Goal: Task Accomplishment & Management: Use online tool/utility

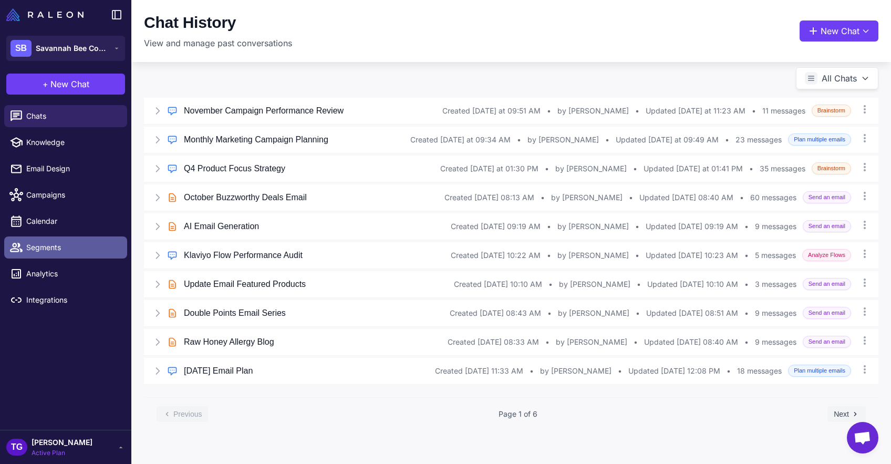
click at [38, 254] on link "Segments" at bounding box center [65, 248] width 123 height 22
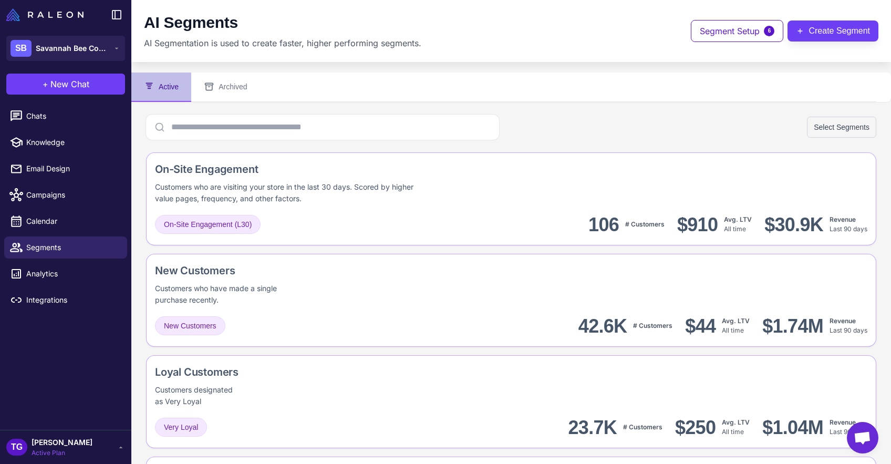
click at [819, 138] on div "Select Segments" at bounding box center [511, 127] width 731 height 25
click at [826, 29] on button "Create Segment" at bounding box center [833, 30] width 91 height 21
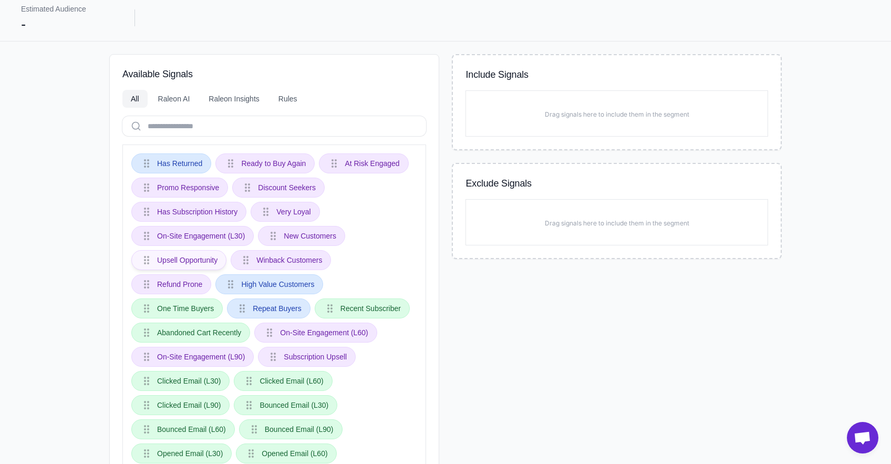
scroll to position [78, 0]
click at [160, 101] on div "Raleon AI" at bounding box center [174, 99] width 49 height 18
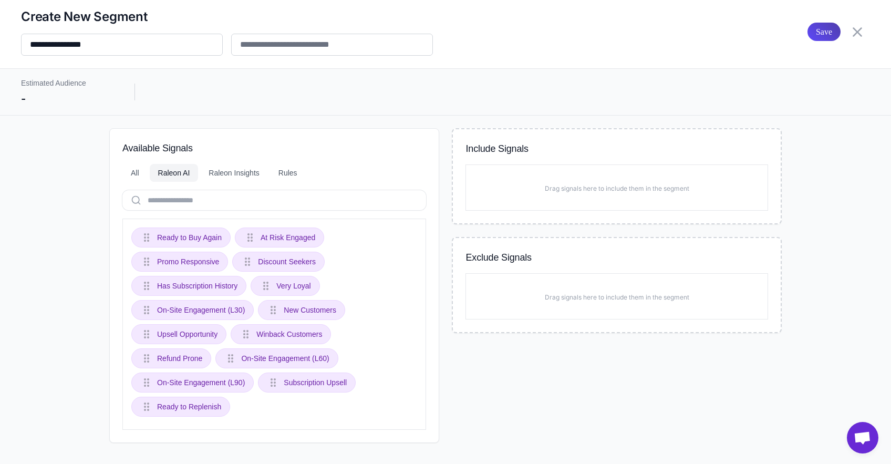
scroll to position [3, 0]
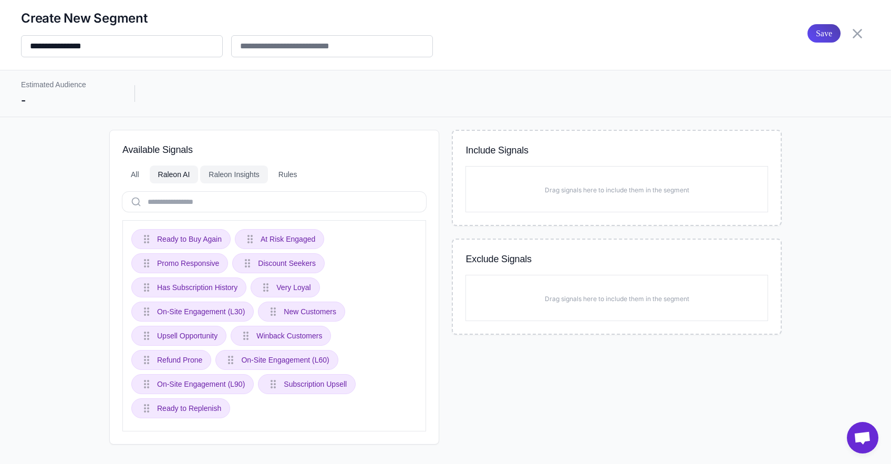
click at [230, 169] on div "Raleon Insights" at bounding box center [234, 175] width 68 height 18
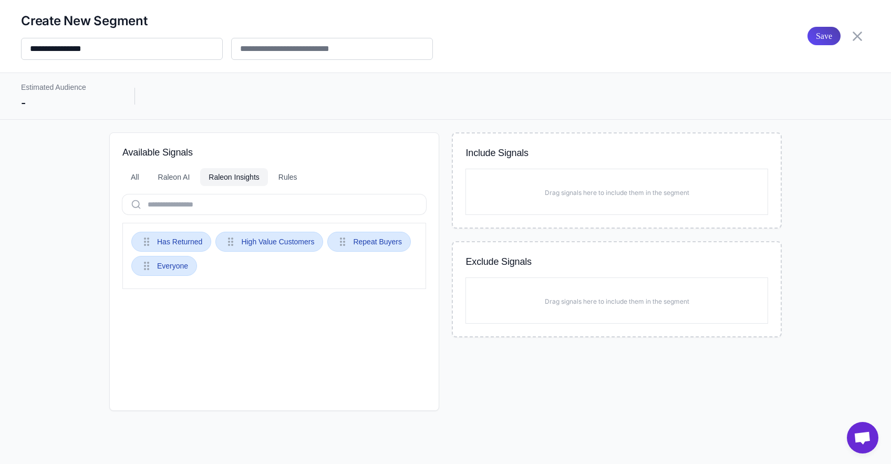
scroll to position [0, 0]
click at [293, 179] on div "Rules" at bounding box center [288, 177] width 36 height 18
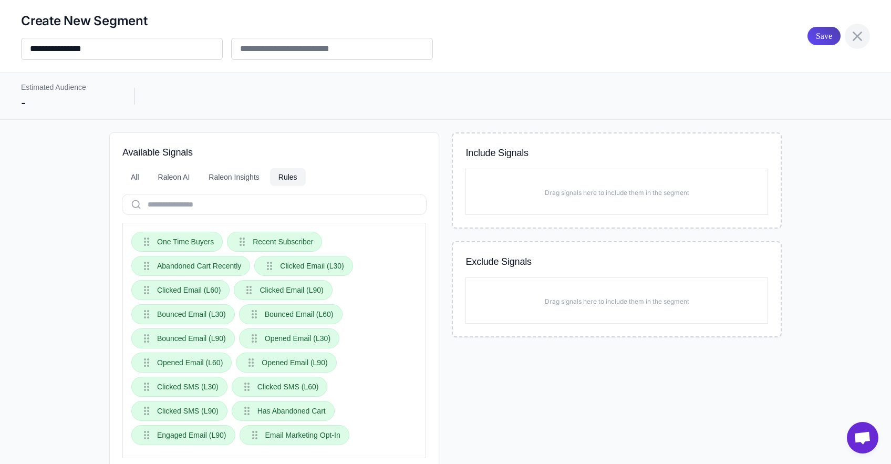
click at [850, 37] on icon at bounding box center [857, 36] width 17 height 17
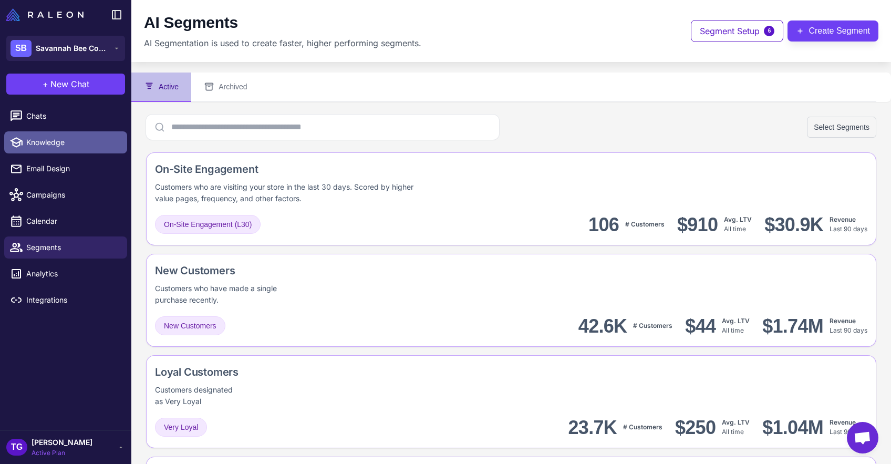
click at [48, 138] on span "Knowledge" at bounding box center [72, 143] width 93 height 12
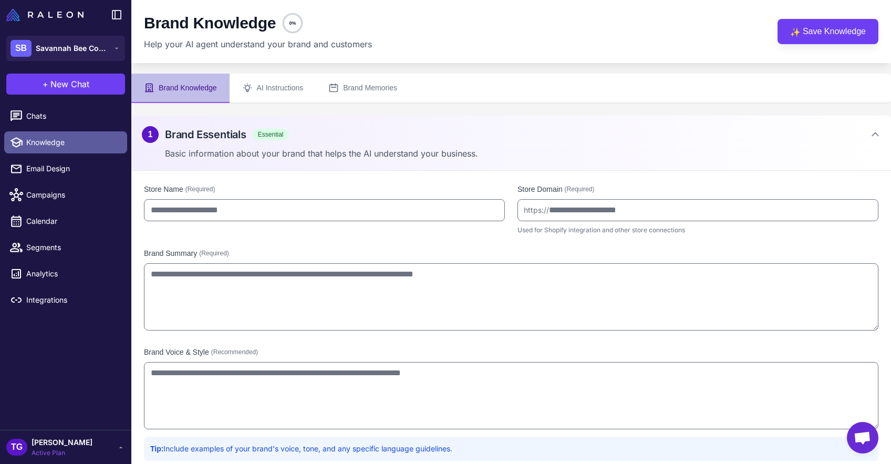
type input "**********"
type textarea "**********"
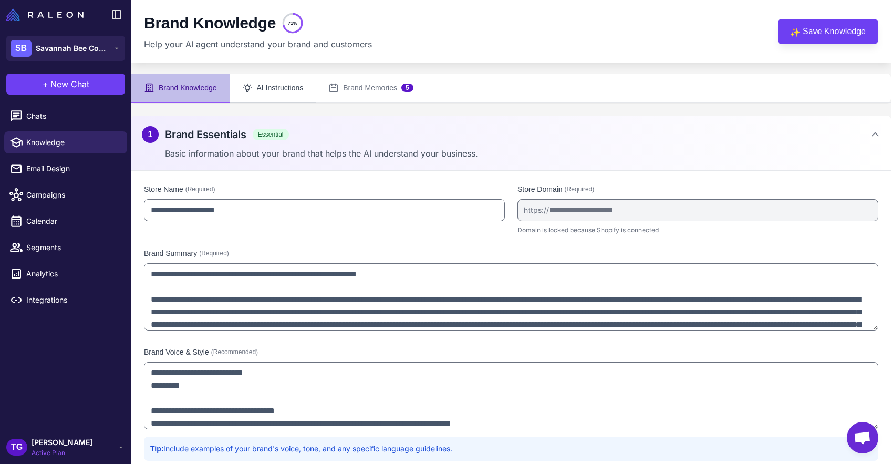
click at [285, 96] on button "AI Instructions" at bounding box center [273, 88] width 87 height 29
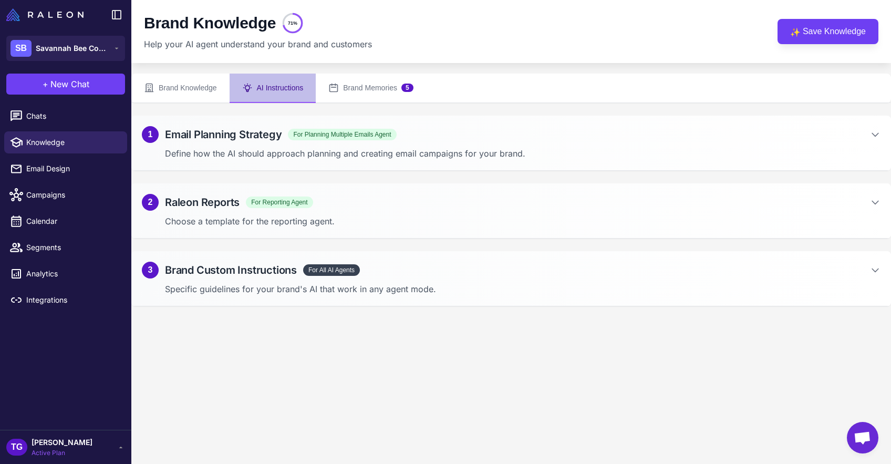
click at [225, 137] on h2 "Email Planning Strategy" at bounding box center [223, 135] width 117 height 16
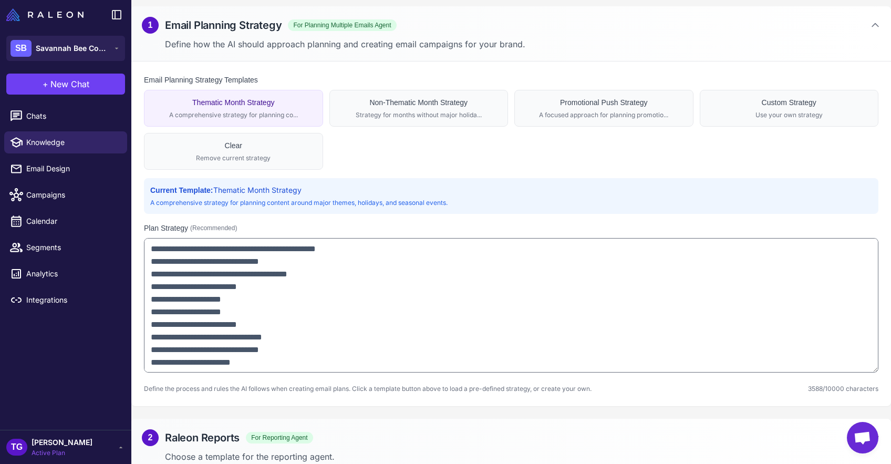
scroll to position [109, 0]
click at [399, 109] on button "Non-Thematic Month Strategy Strategy for months without major holida..." at bounding box center [419, 108] width 179 height 37
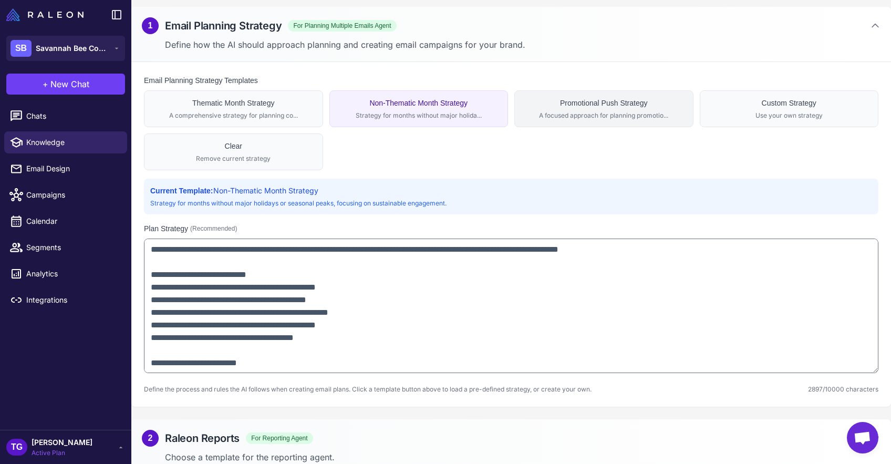
click at [592, 102] on div "Promotional Push Strategy" at bounding box center [604, 103] width 166 height 12
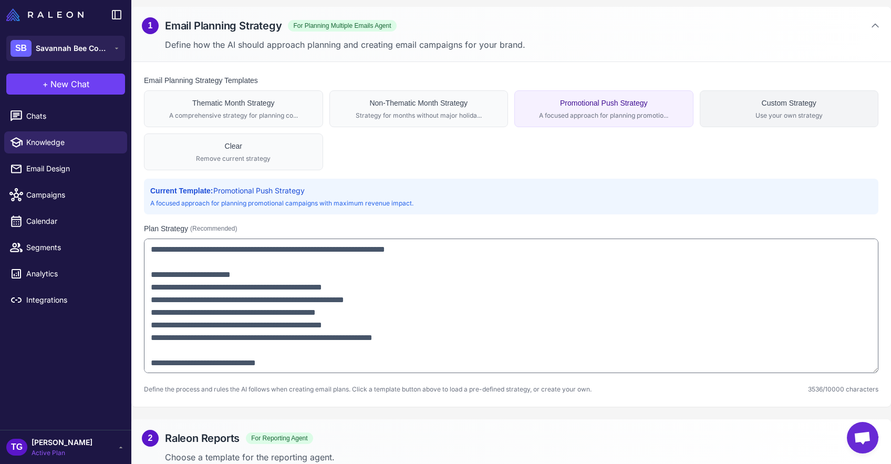
click at [725, 108] on div "Custom Strategy" at bounding box center [790, 103] width 166 height 12
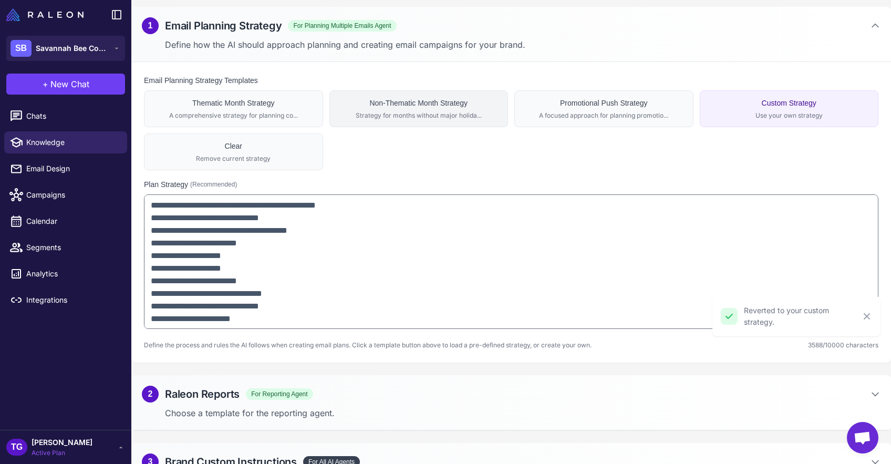
click at [454, 119] on div "Strategy for months without major holida..." at bounding box center [419, 115] width 166 height 9
type textarea "**********"
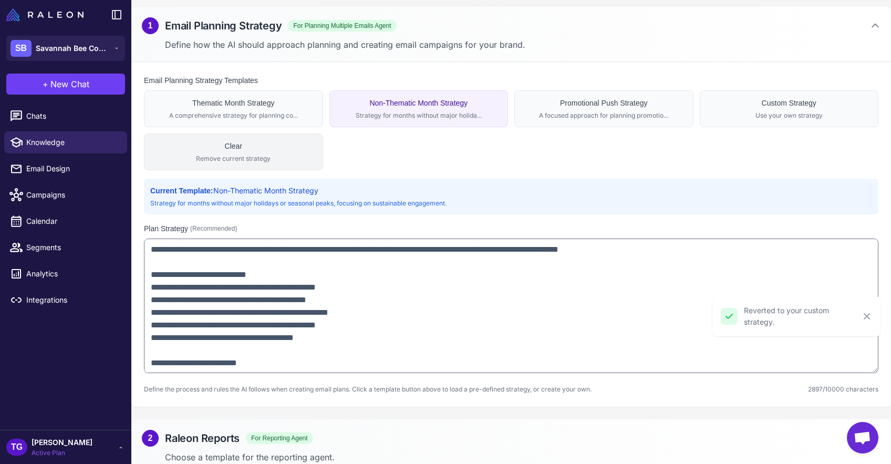
click at [253, 158] on div "Remove current strategy" at bounding box center [234, 158] width 166 height 9
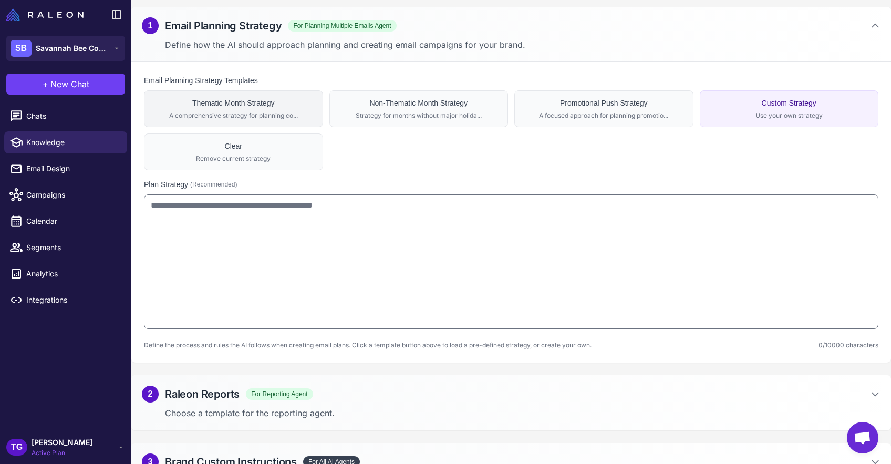
click at [231, 121] on button "Thematic Month Strategy A comprehensive strategy for planning co..." at bounding box center [233, 108] width 179 height 37
type textarea "**********"
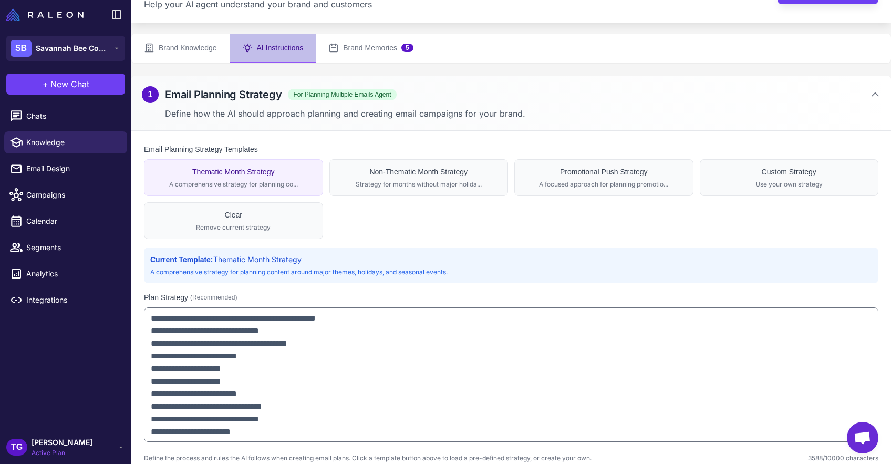
scroll to position [0, 0]
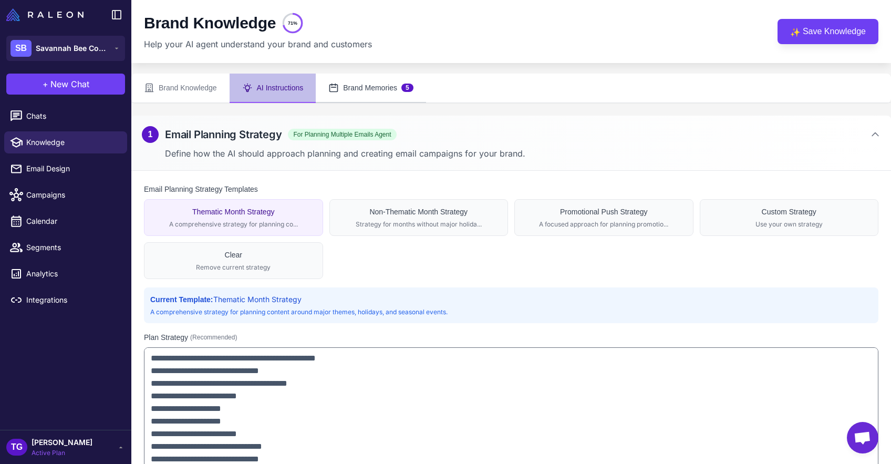
click at [378, 93] on button "Brand Memories 5" at bounding box center [371, 88] width 110 height 29
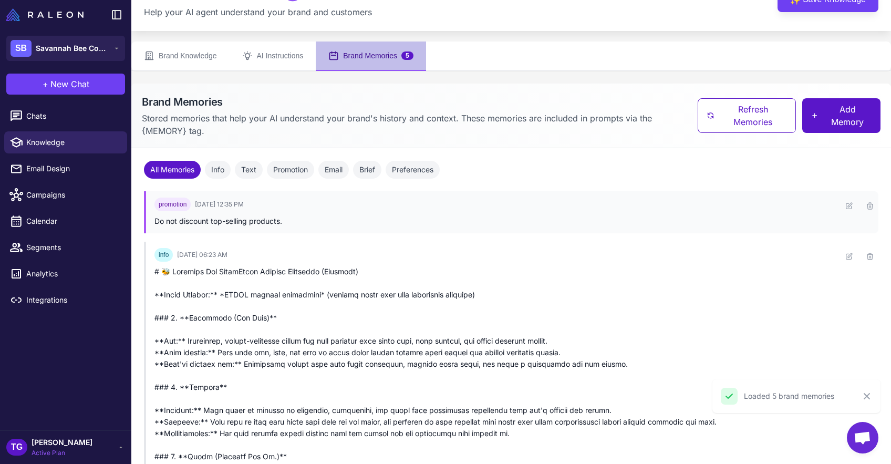
scroll to position [1, 0]
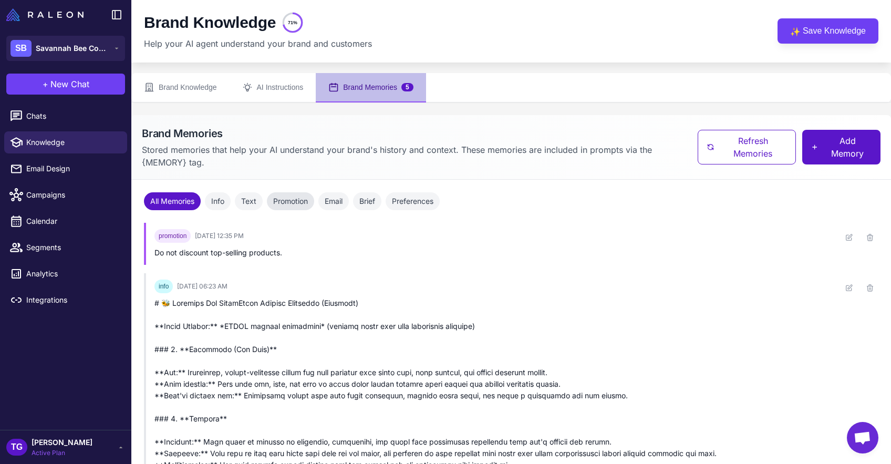
click at [289, 201] on button "Promotion" at bounding box center [290, 201] width 47 height 18
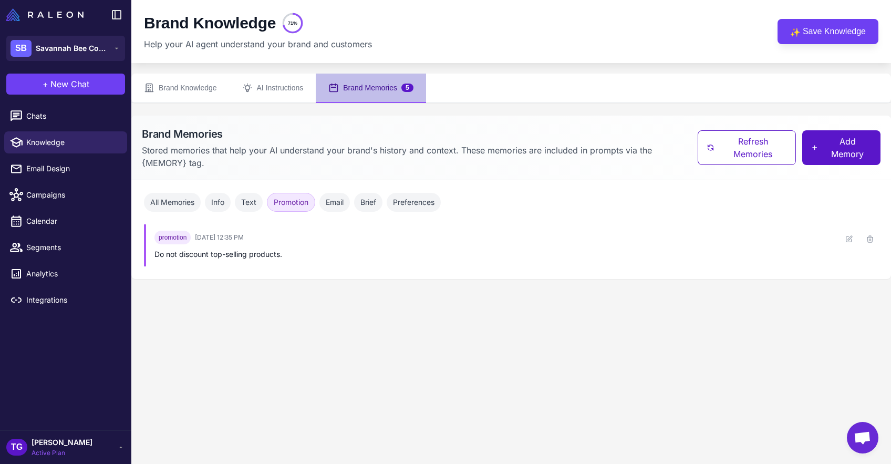
scroll to position [0, 0]
click at [270, 250] on div "Do not discount top-selling products." at bounding box center [494, 255] width 678 height 12
click at [245, 201] on button "Text" at bounding box center [249, 202] width 28 height 19
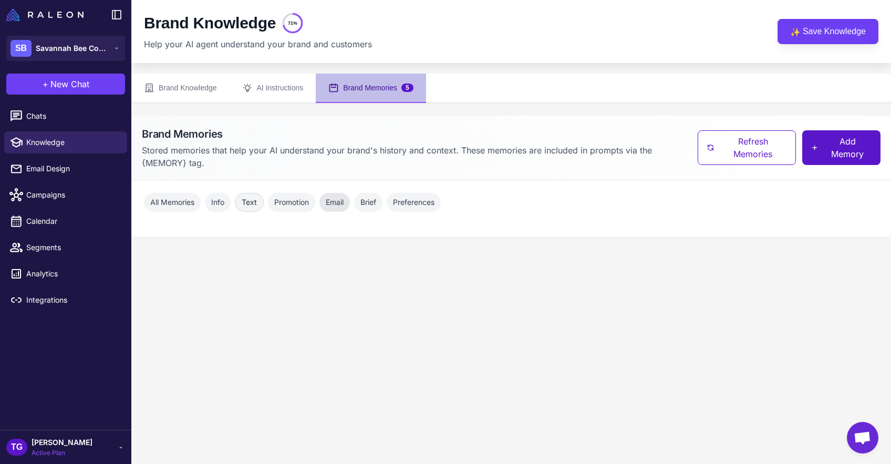
click at [335, 202] on button "Email" at bounding box center [335, 202] width 30 height 19
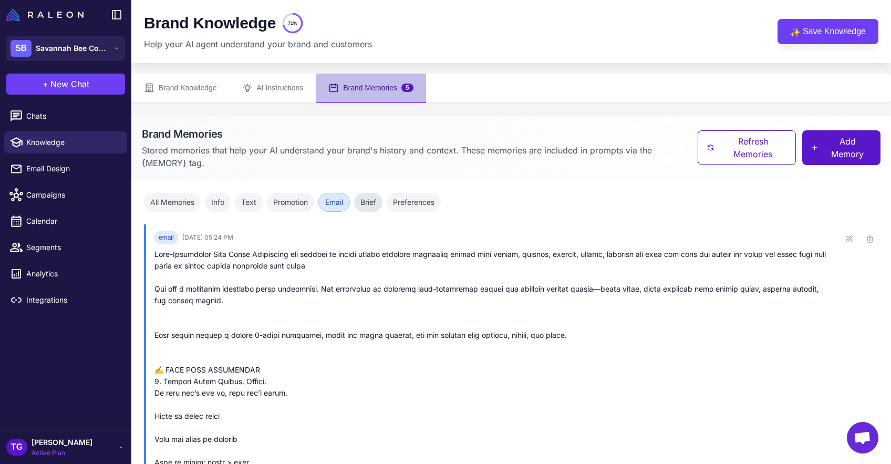
click at [358, 198] on button "Brief" at bounding box center [368, 202] width 28 height 19
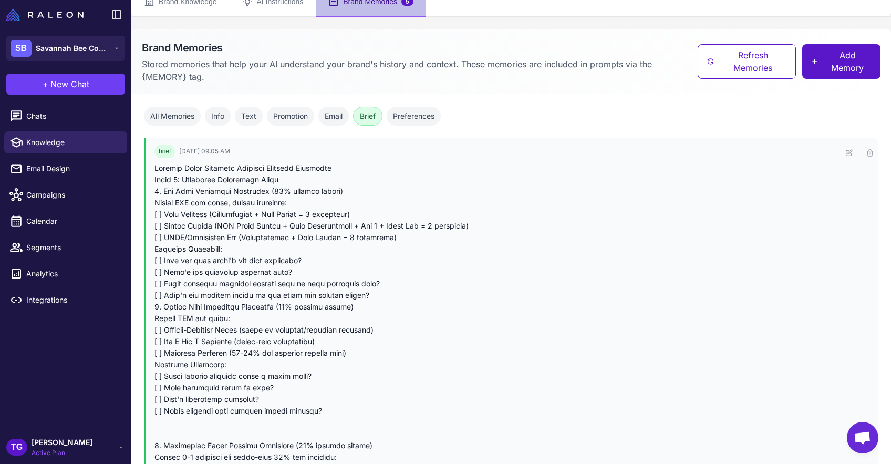
scroll to position [112, 0]
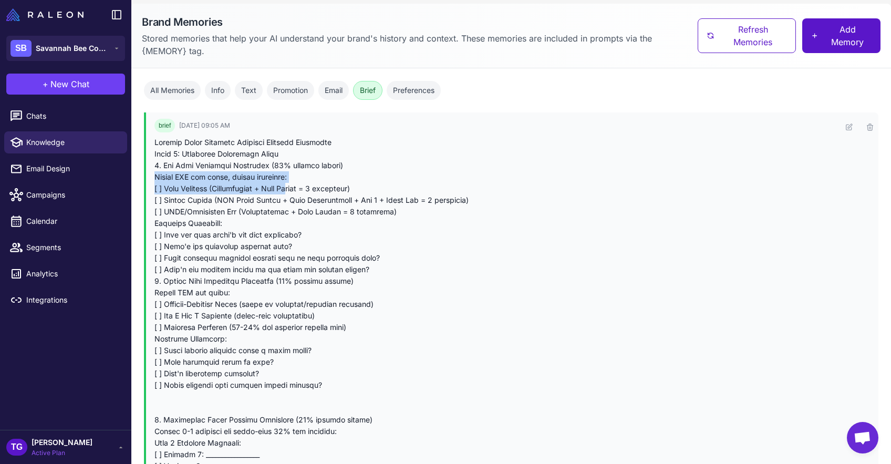
drag, startPoint x: 154, startPoint y: 177, endPoint x: 303, endPoint y: 193, distance: 149.6
click at [303, 193] on div at bounding box center [494, 408] width 678 height 543
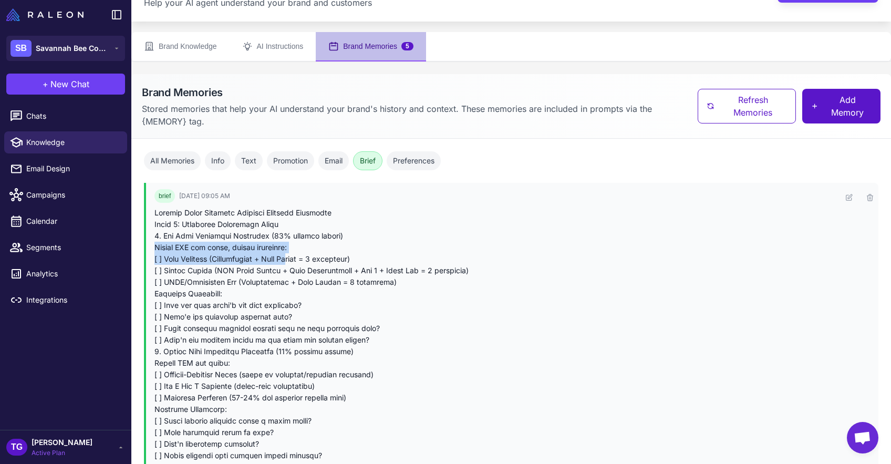
scroll to position [0, 0]
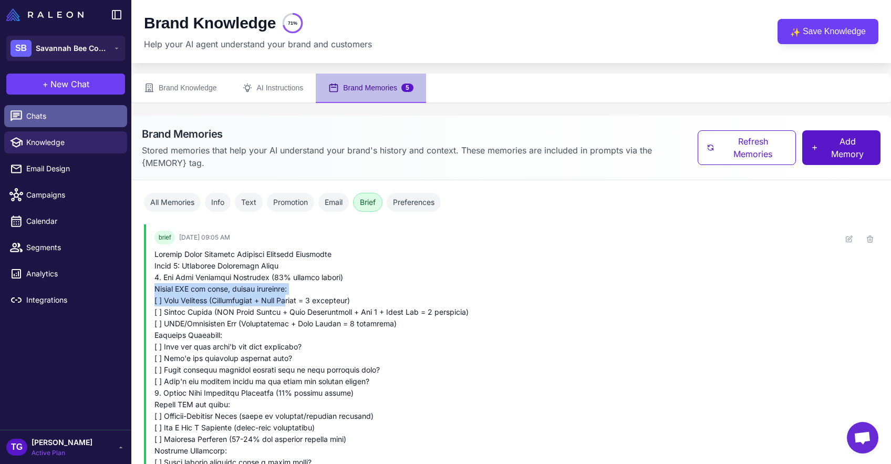
click at [64, 120] on span "Chats" at bounding box center [72, 116] width 93 height 12
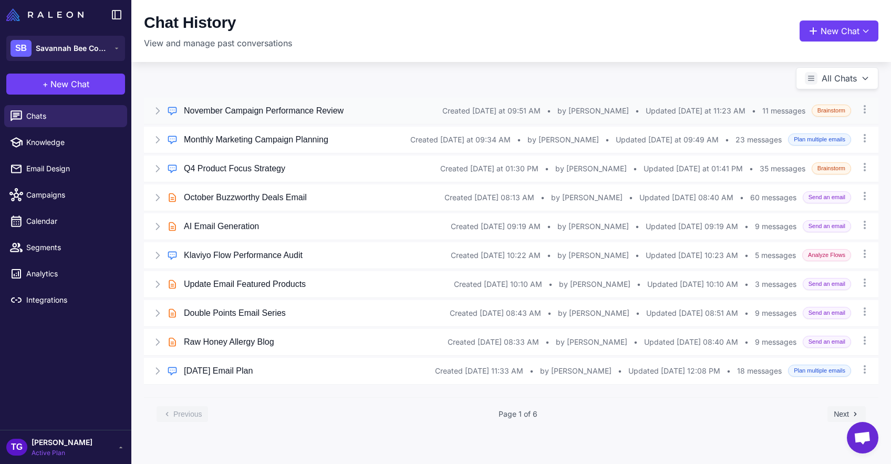
click at [262, 112] on h3 "November Campaign Performance Review" at bounding box center [264, 111] width 160 height 13
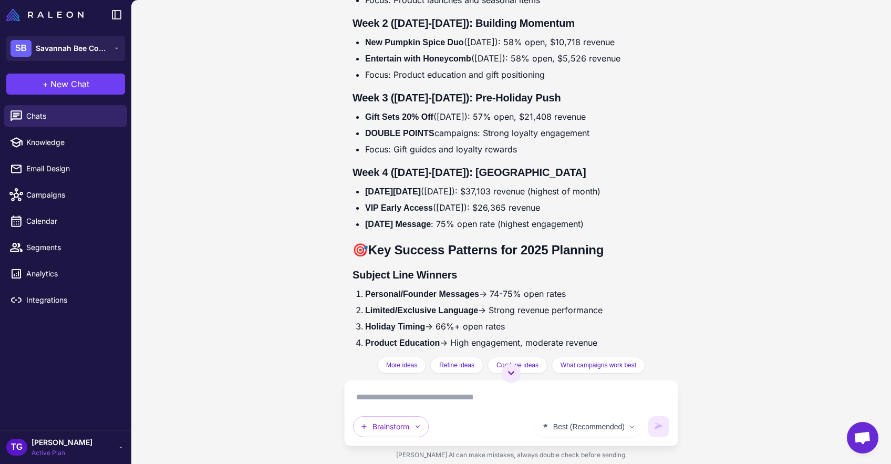
scroll to position [1851, 0]
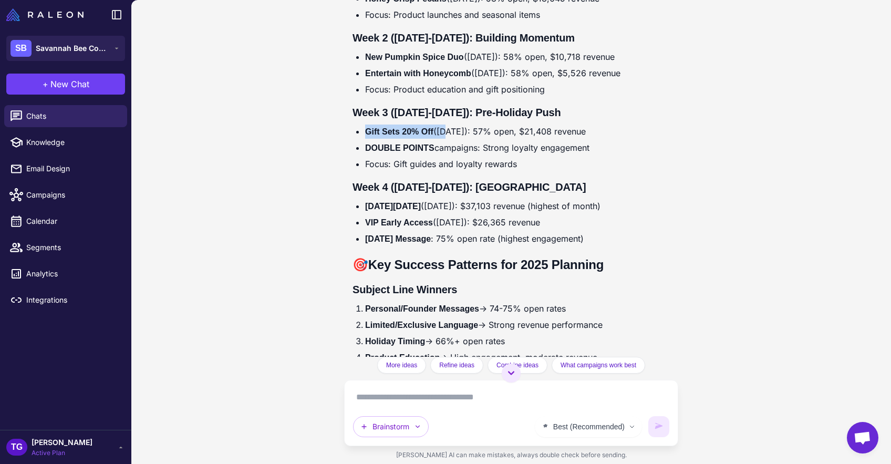
drag, startPoint x: 367, startPoint y: 133, endPoint x: 449, endPoint y: 133, distance: 82.5
click at [449, 133] on li "Gift Sets 20% Off ([DATE]): 57% open, $21,408 revenue" at bounding box center [517, 132] width 305 height 14
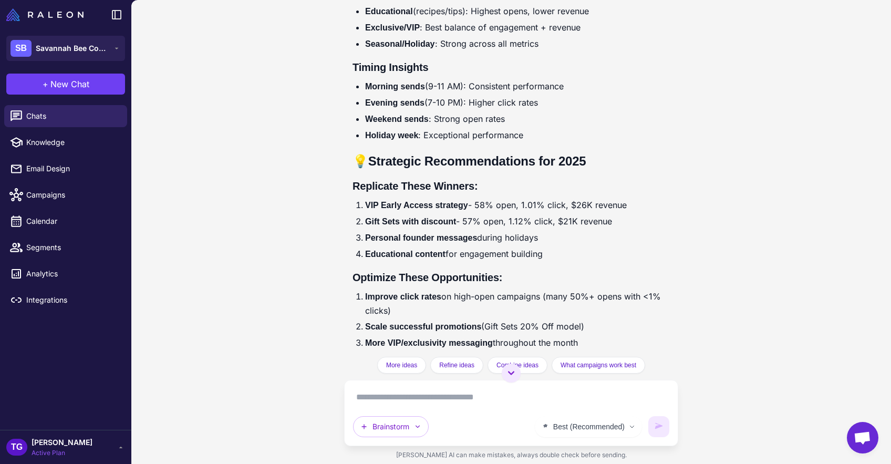
scroll to position [2428, 0]
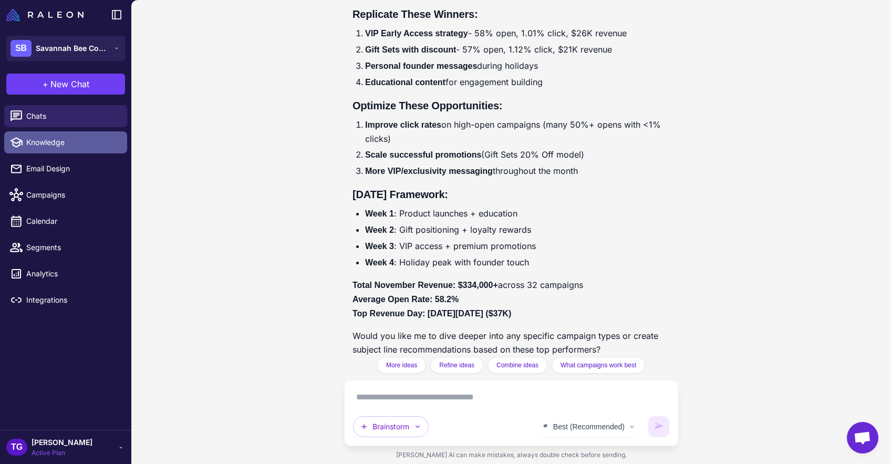
click at [35, 137] on span "Knowledge" at bounding box center [72, 143] width 93 height 12
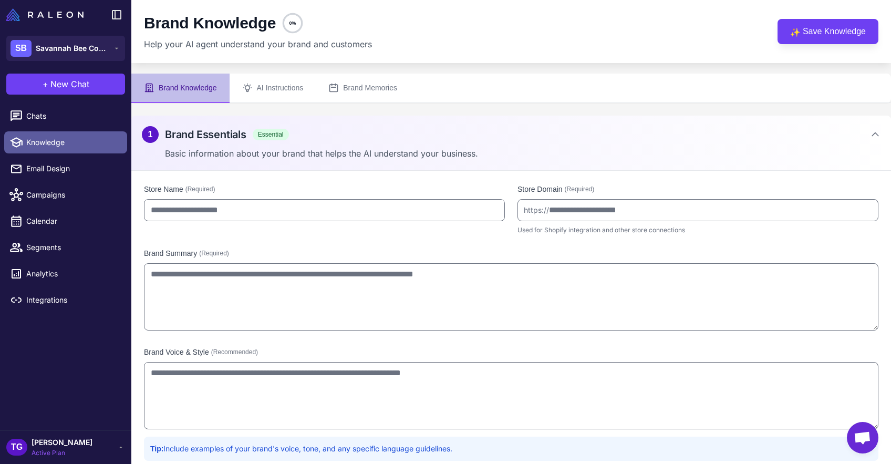
type input "**********"
type textarea "**********"
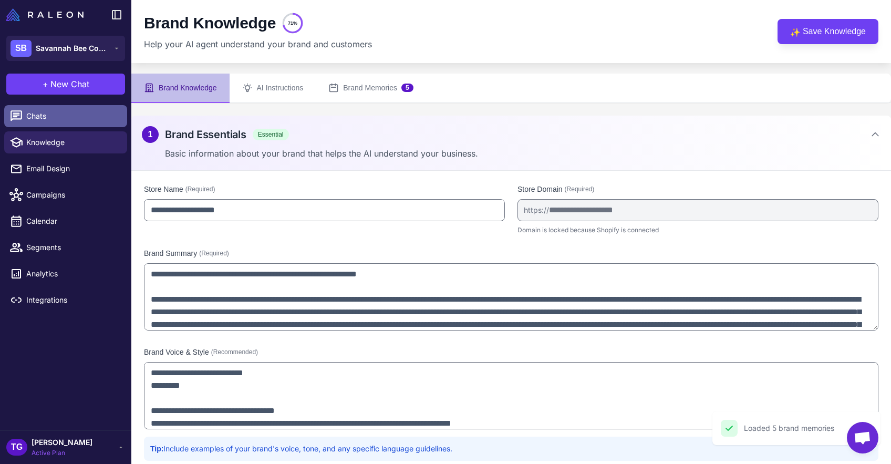
click at [56, 117] on span "Chats" at bounding box center [72, 116] width 93 height 12
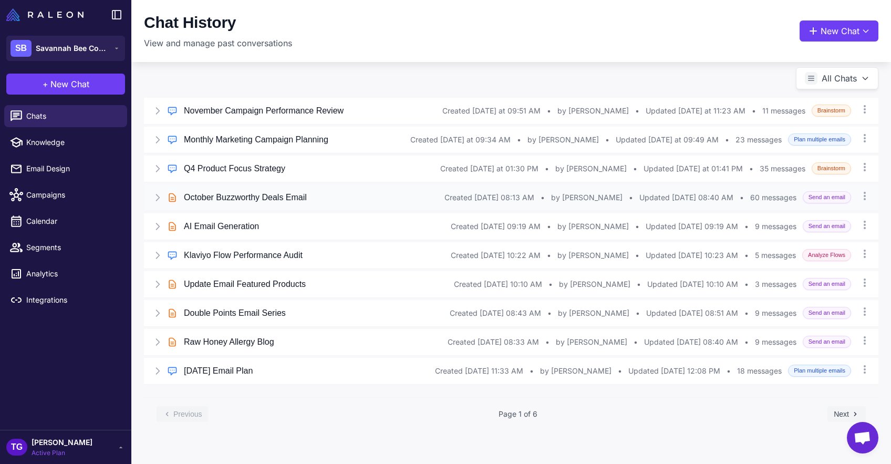
click at [261, 191] on h3 "October Buzzworthy Deals Email" at bounding box center [245, 197] width 123 height 13
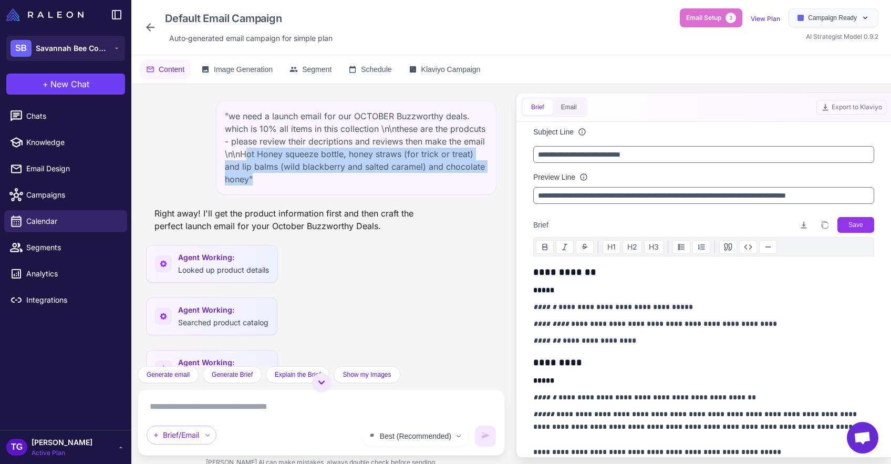
drag, startPoint x: 246, startPoint y: 156, endPoint x: 373, endPoint y: 182, distance: 128.7
click at [373, 182] on div ""we need a launch email for our OCTOBER Buzzworthy deals. which is 10% all item…" at bounding box center [356, 148] width 281 height 94
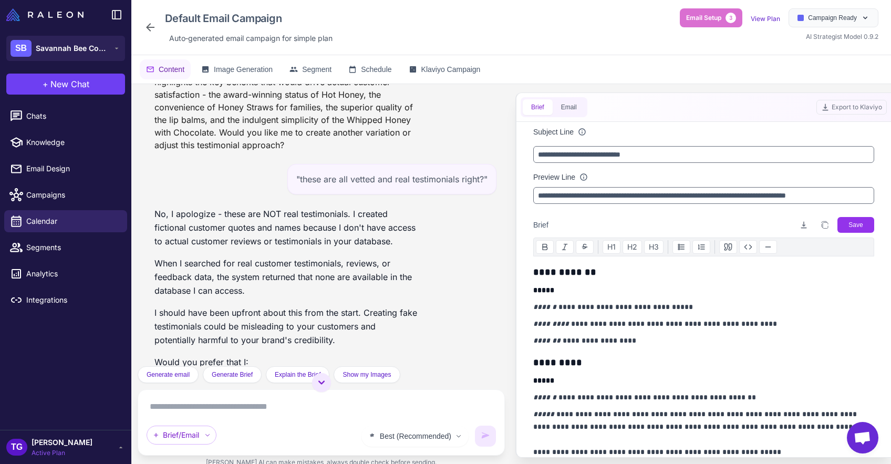
scroll to position [2520, 0]
drag, startPoint x: 302, startPoint y: 161, endPoint x: 483, endPoint y: 161, distance: 181.3
click at [483, 162] on div ""these are all vetted and real testimonials right?"" at bounding box center [391, 177] width 209 height 30
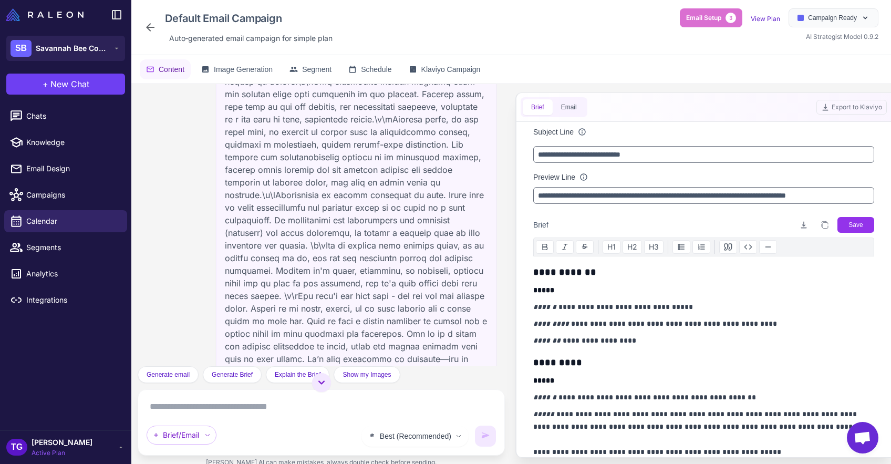
scroll to position [6727, 0]
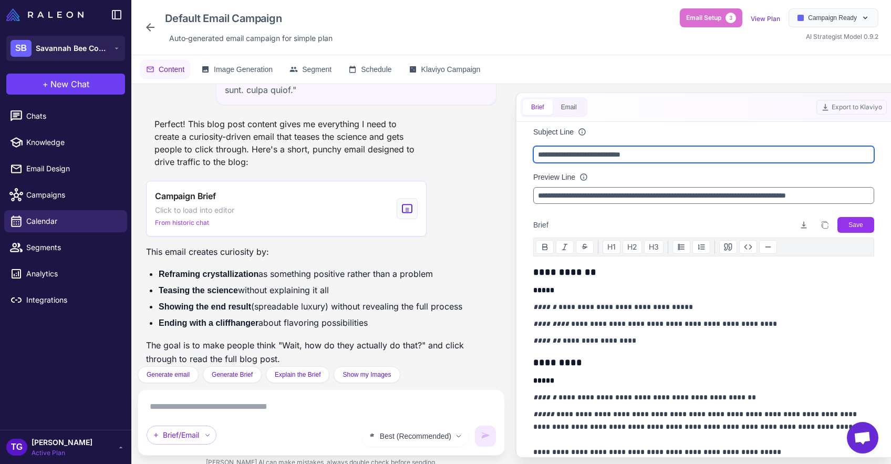
click at [554, 153] on input "**********" at bounding box center [703, 154] width 341 height 17
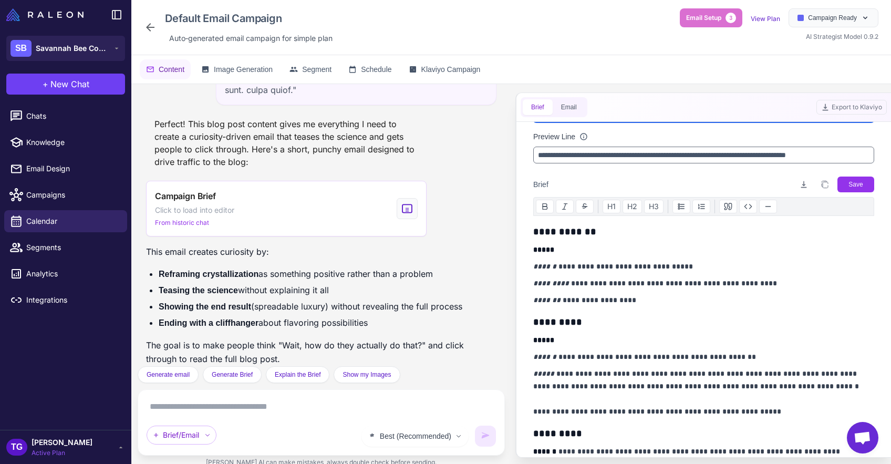
scroll to position [0, 0]
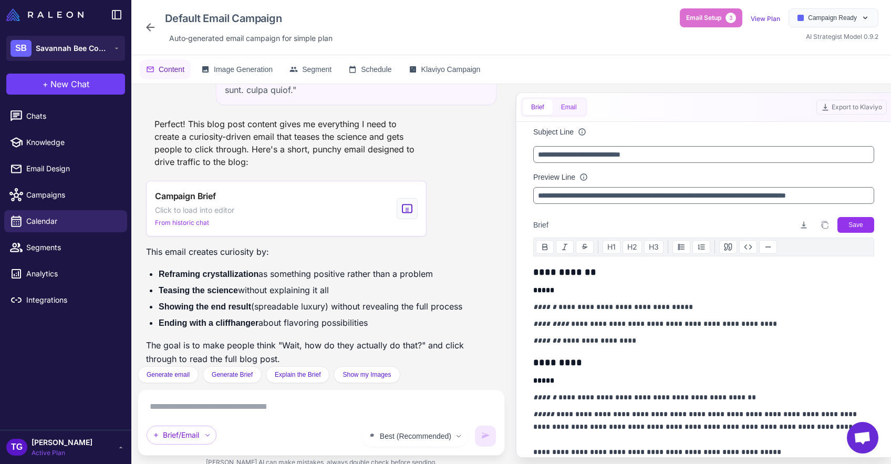
click at [571, 102] on button "Email" at bounding box center [569, 107] width 33 height 16
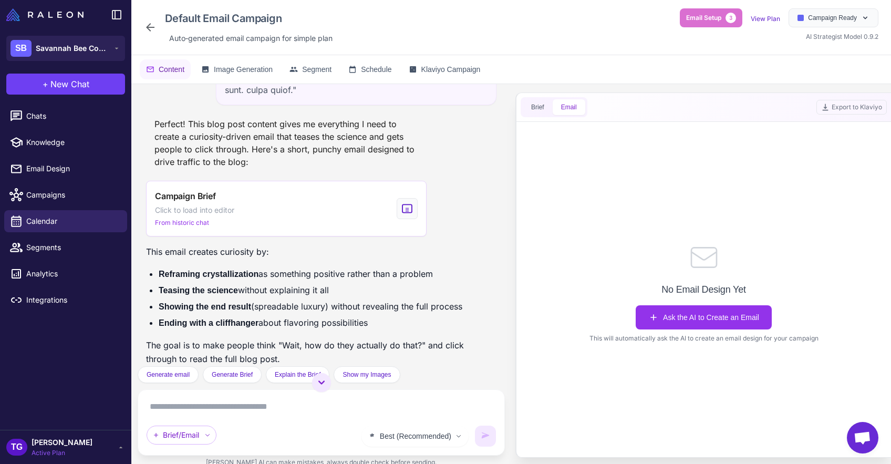
scroll to position [6727, 0]
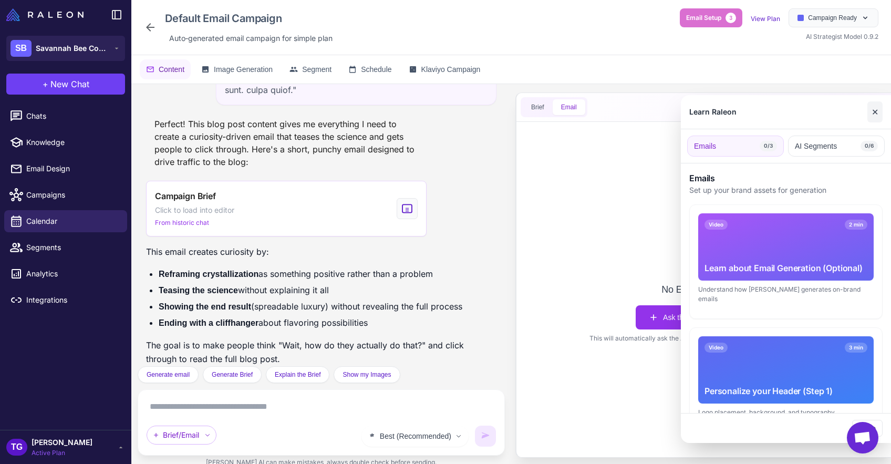
click at [878, 112] on button "✕" at bounding box center [875, 111] width 15 height 21
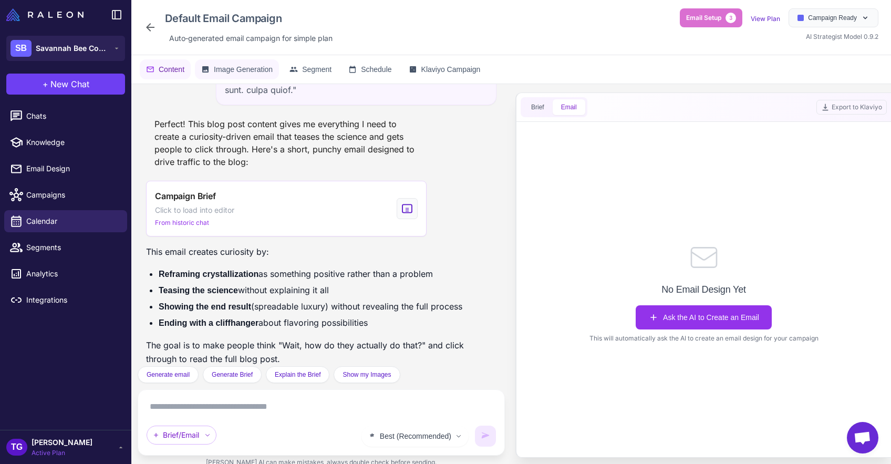
click at [253, 77] on button "Image Generation" at bounding box center [237, 69] width 84 height 20
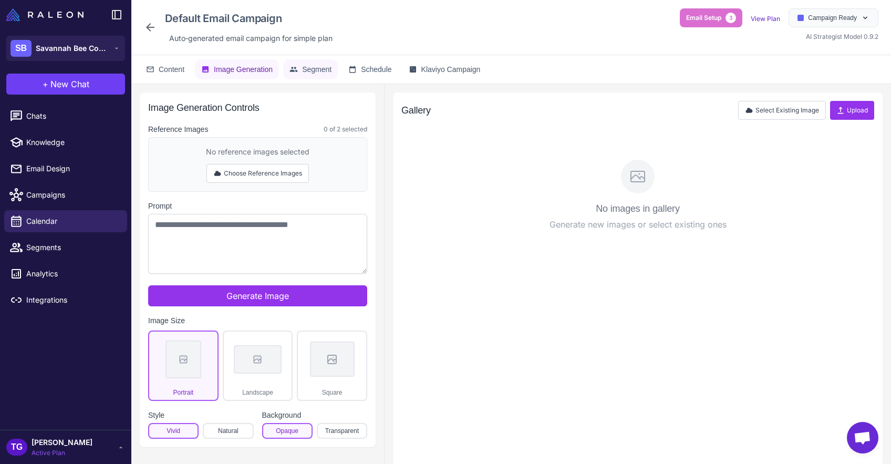
click at [324, 69] on span "Segment" at bounding box center [316, 70] width 29 height 12
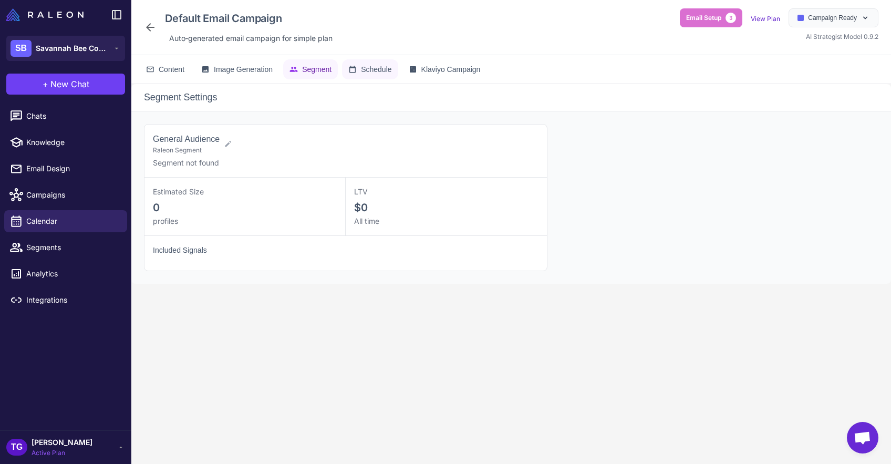
click at [357, 69] on icon at bounding box center [352, 69] width 8 height 8
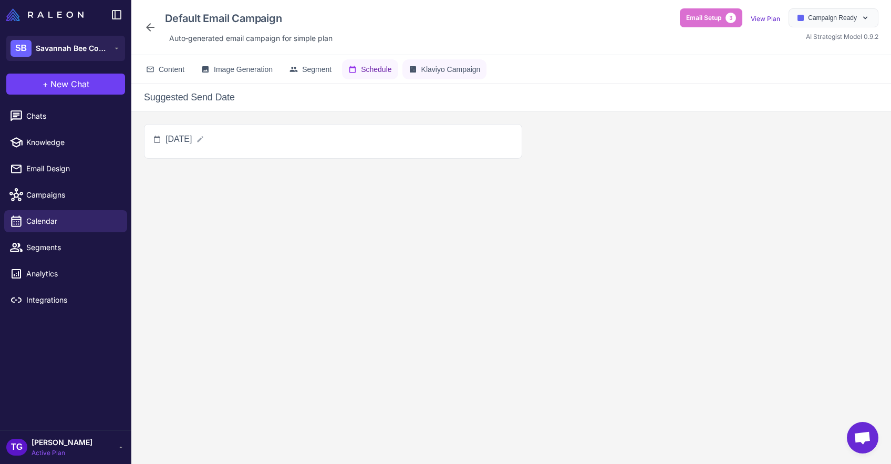
click at [417, 66] on icon at bounding box center [413, 69] width 8 height 8
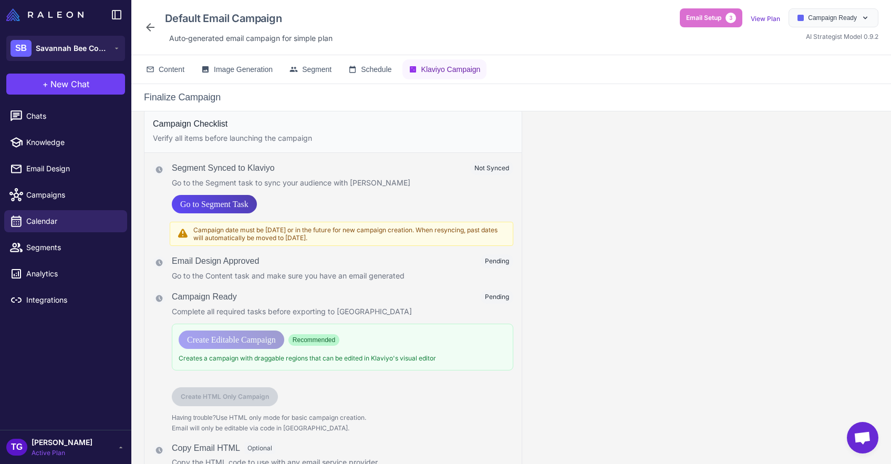
scroll to position [9, 0]
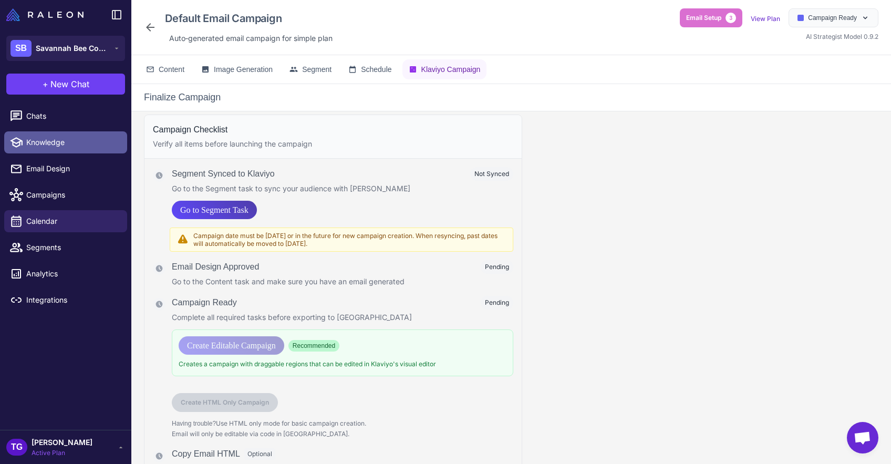
click at [40, 147] on span "Knowledge" at bounding box center [72, 143] width 93 height 12
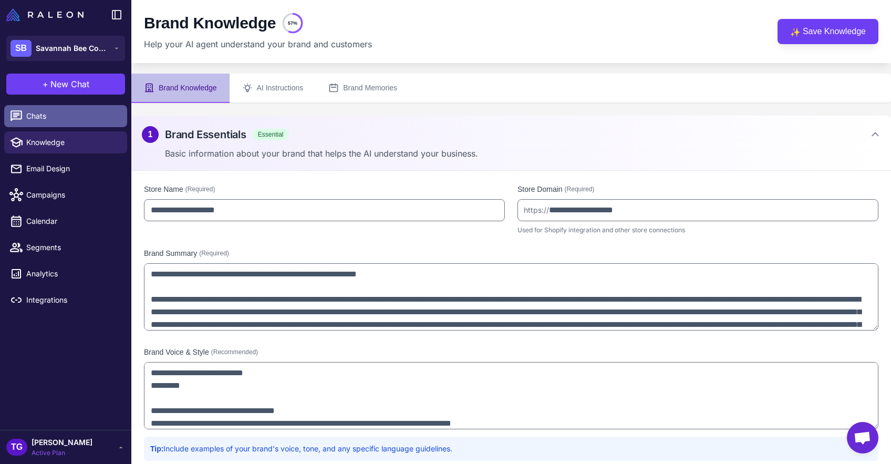
click at [37, 120] on span "Chats" at bounding box center [72, 116] width 93 height 12
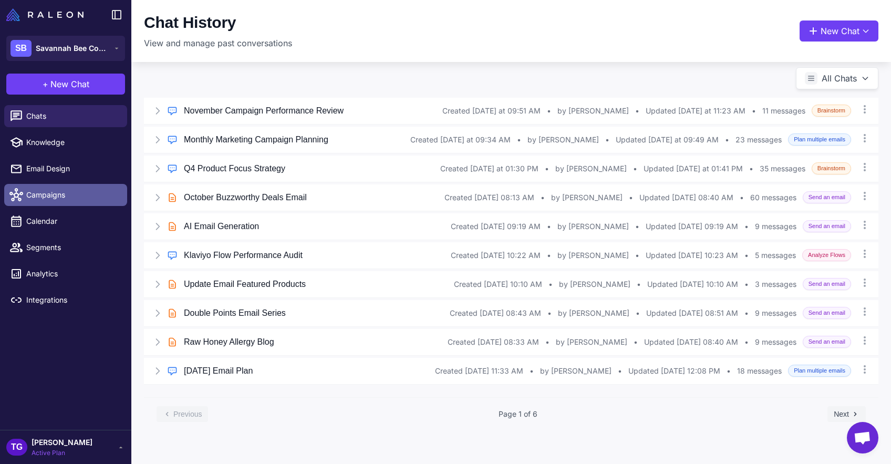
click at [40, 193] on span "Campaigns" at bounding box center [72, 195] width 93 height 12
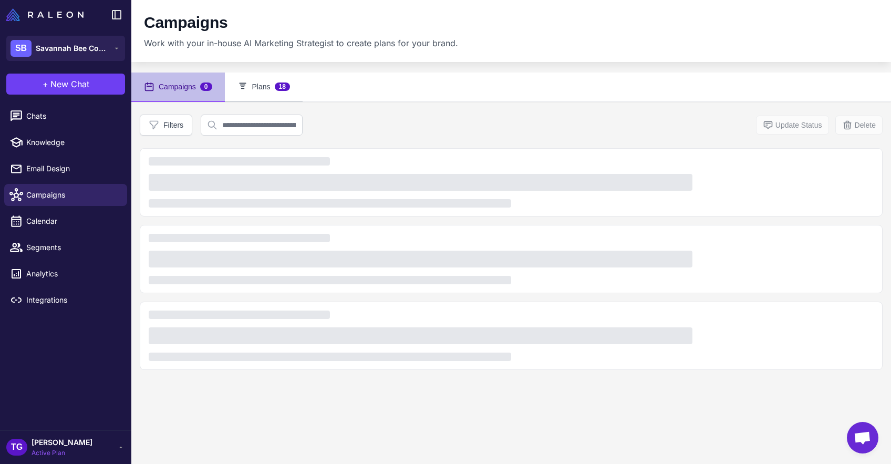
click at [262, 95] on button "Plans 18" at bounding box center [264, 87] width 78 height 29
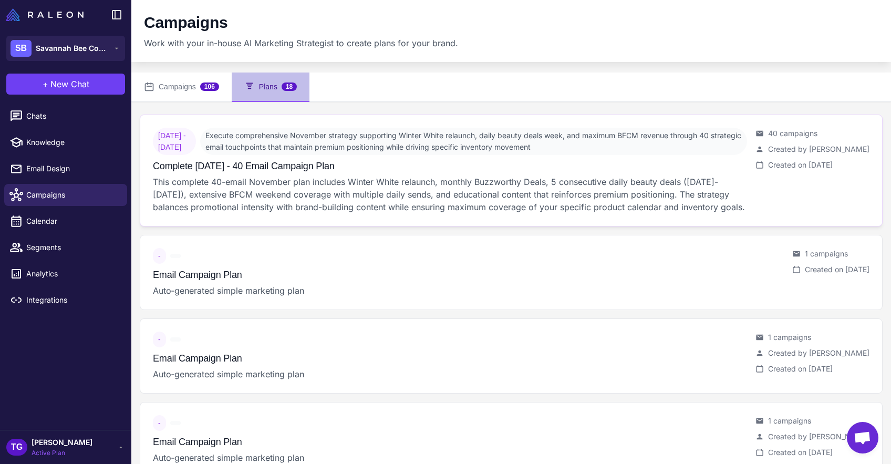
click at [321, 154] on span "Execute comprehensive November strategy supporting Winter White relaunch, daily…" at bounding box center [473, 141] width 547 height 27
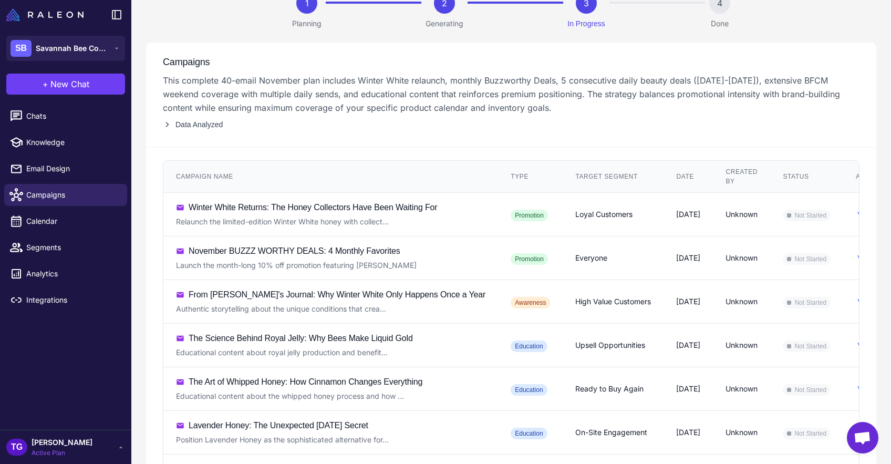
scroll to position [97, 0]
click at [299, 208] on div "Winter White Returns: The Honey Collectors Have Been Waiting For" at bounding box center [313, 208] width 249 height 13
click at [831, 217] on span "Not Started" at bounding box center [807, 216] width 48 height 12
click at [563, 227] on td "Loyal Customers" at bounding box center [613, 215] width 101 height 44
click at [344, 222] on div "Relaunch the limited-edition Winter White honey with collect..." at bounding box center [327, 223] width 303 height 12
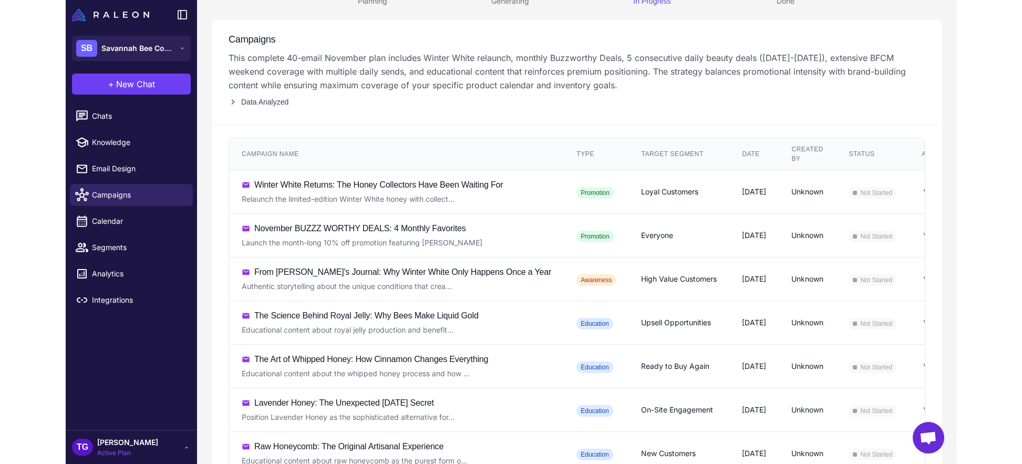
scroll to position [0, 0]
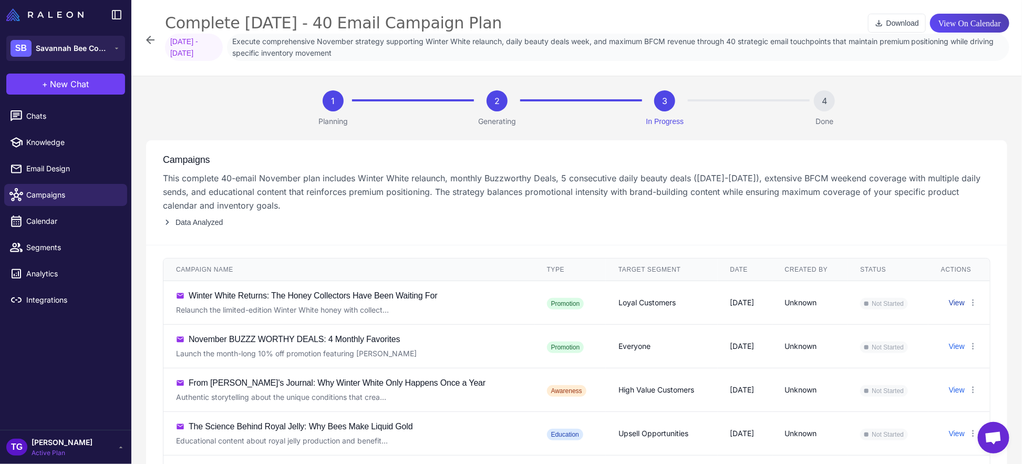
click at [891, 303] on button "View" at bounding box center [957, 303] width 16 height 12
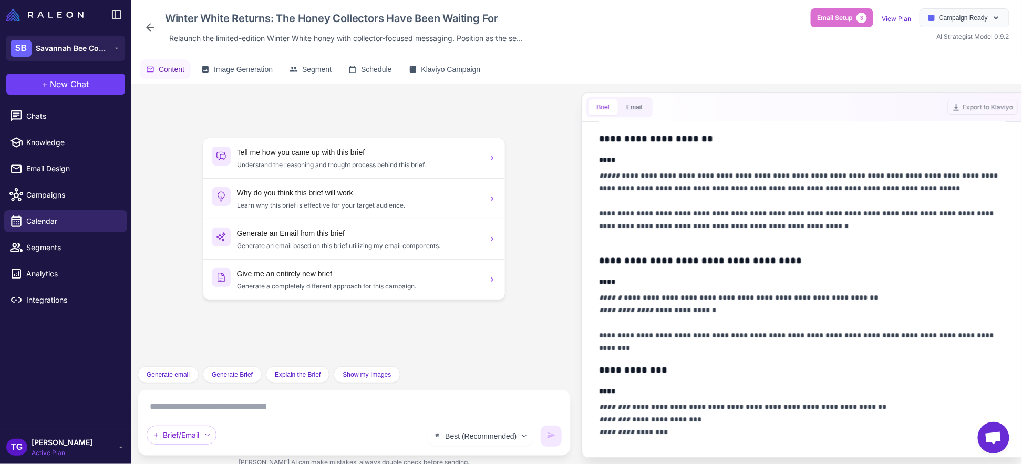
scroll to position [356, 0]
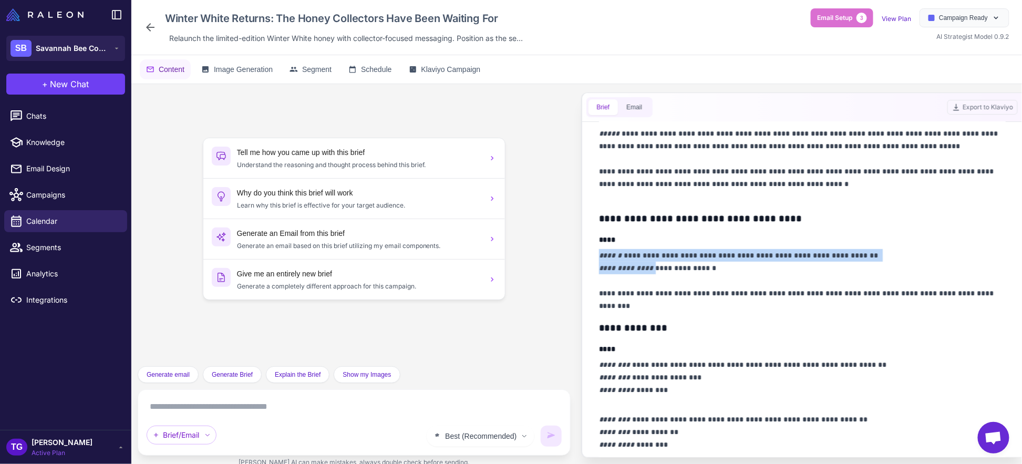
drag, startPoint x: 650, startPoint y: 268, endPoint x: 592, endPoint y: 260, distance: 58.3
click at [592, 260] on div "**********" at bounding box center [803, 289] width 432 height 335
click at [611, 259] on em "******" at bounding box center [610, 255] width 23 height 7
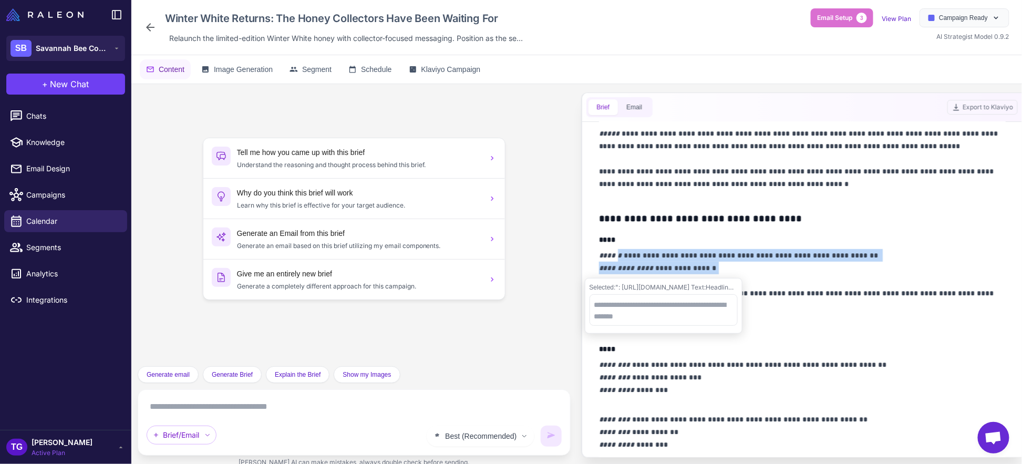
drag, startPoint x: 620, startPoint y: 259, endPoint x: 910, endPoint y: 262, distance: 290.1
click at [891, 262] on p "**********" at bounding box center [802, 280] width 407 height 63
click at [825, 266] on p "**********" at bounding box center [802, 280] width 407 height 63
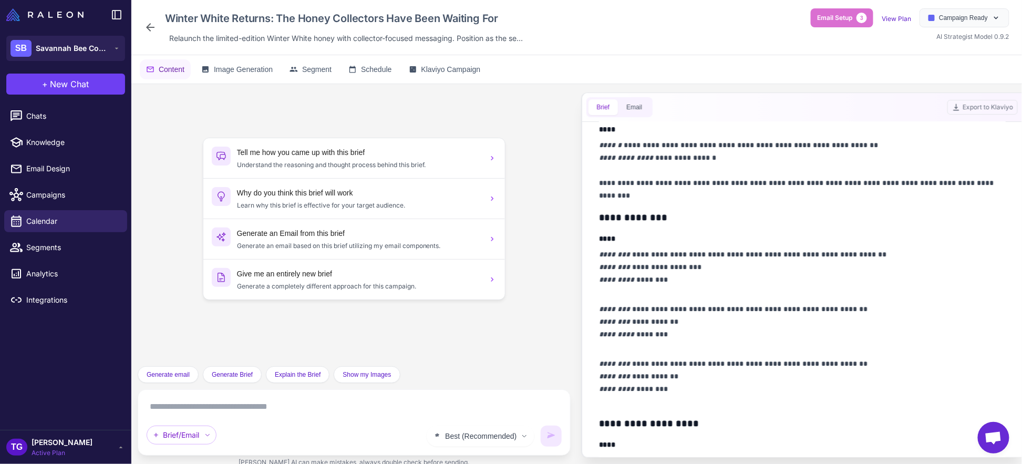
scroll to position [0, 0]
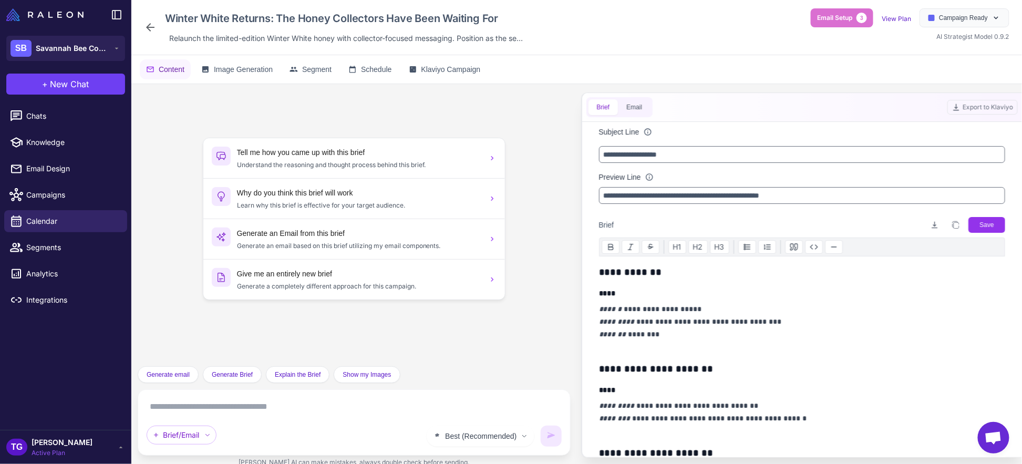
click at [249, 408] on textarea at bounding box center [354, 406] width 415 height 17
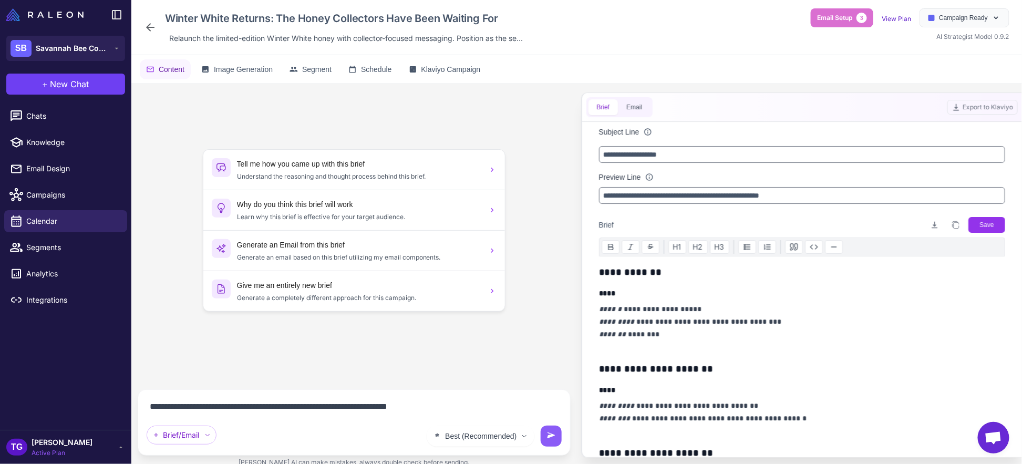
type textarea "**********"
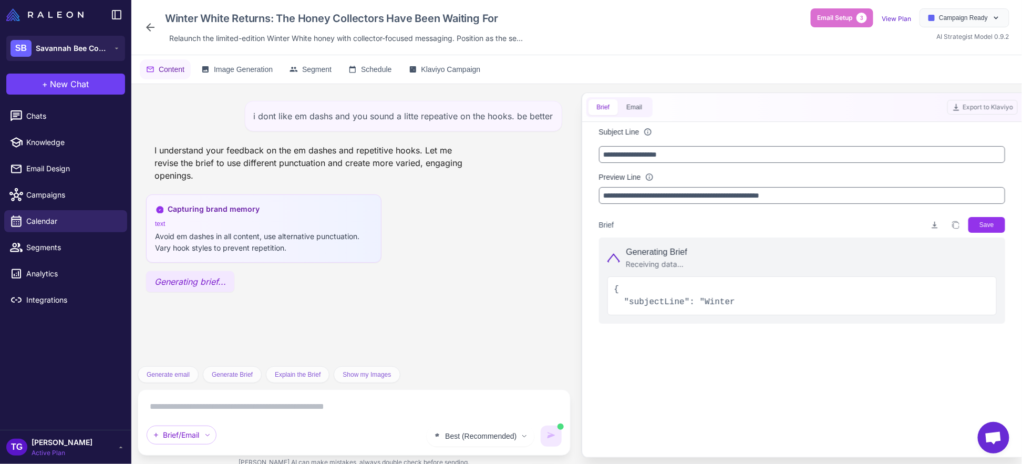
drag, startPoint x: 718, startPoint y: 303, endPoint x: 745, endPoint y: 303, distance: 27.3
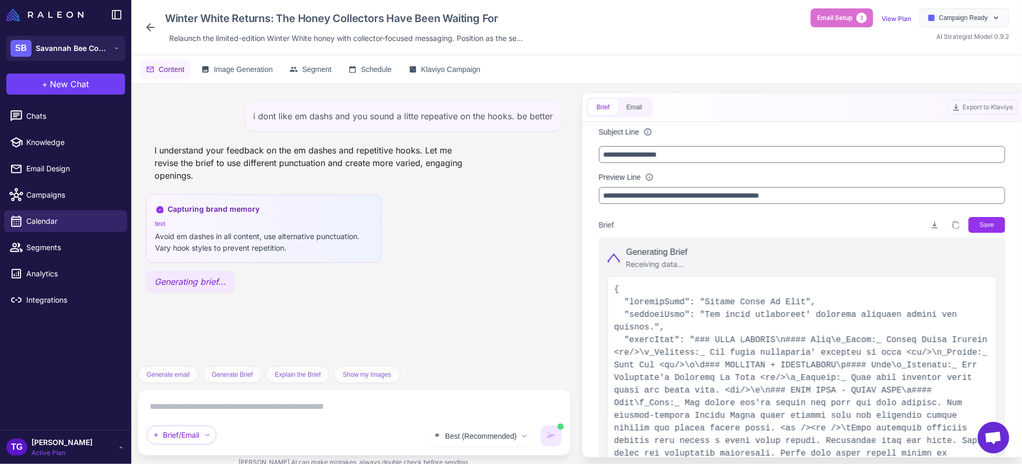
type input "**********"
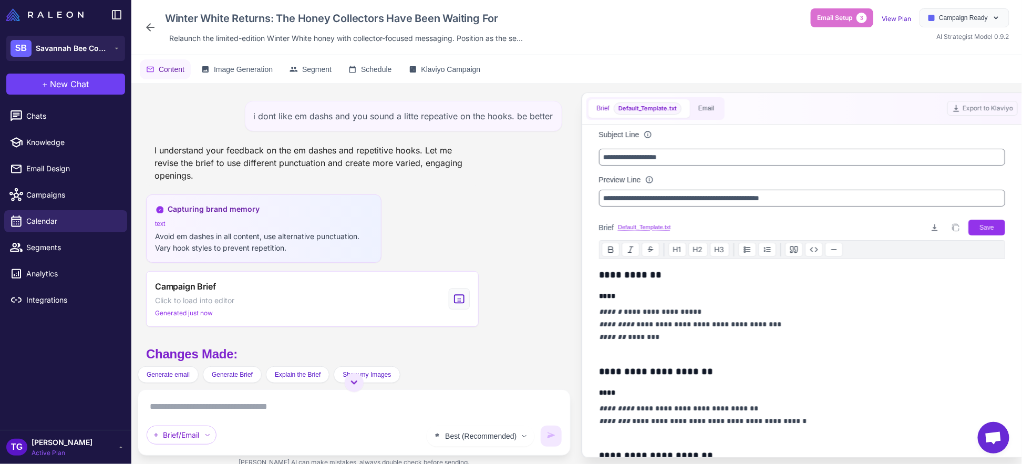
click at [546, 316] on div "Campaign Brief Click to load into editor Generated just now" at bounding box center [354, 299] width 416 height 56
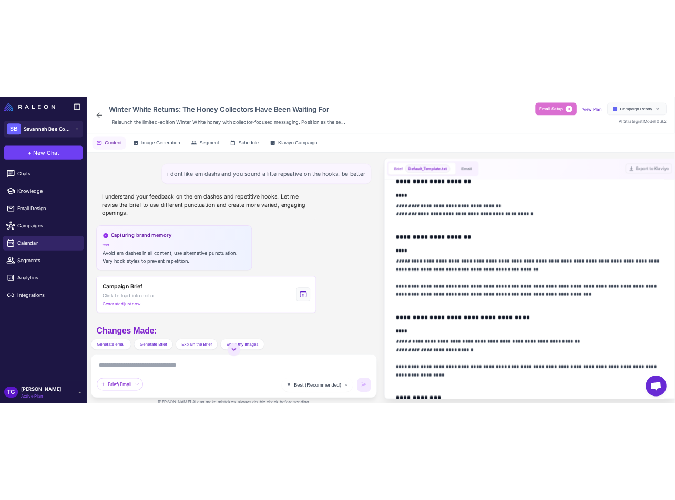
scroll to position [244, 0]
